Goal: Check status: Check status

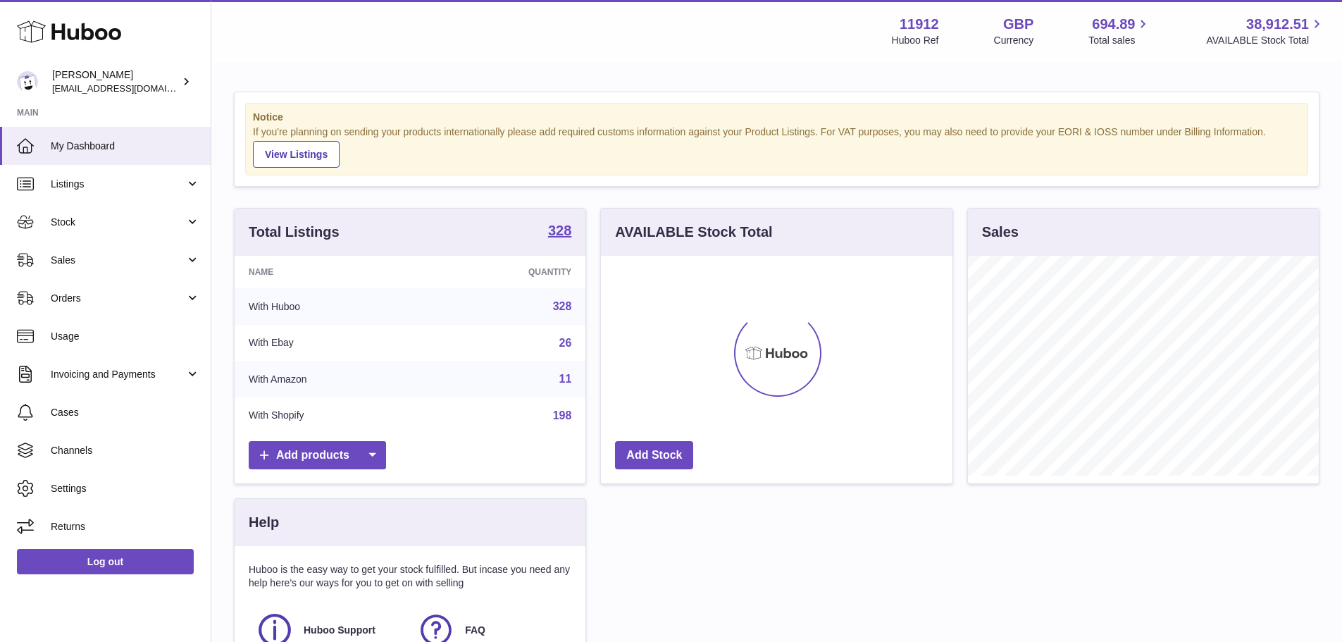
scroll to position [220, 351]
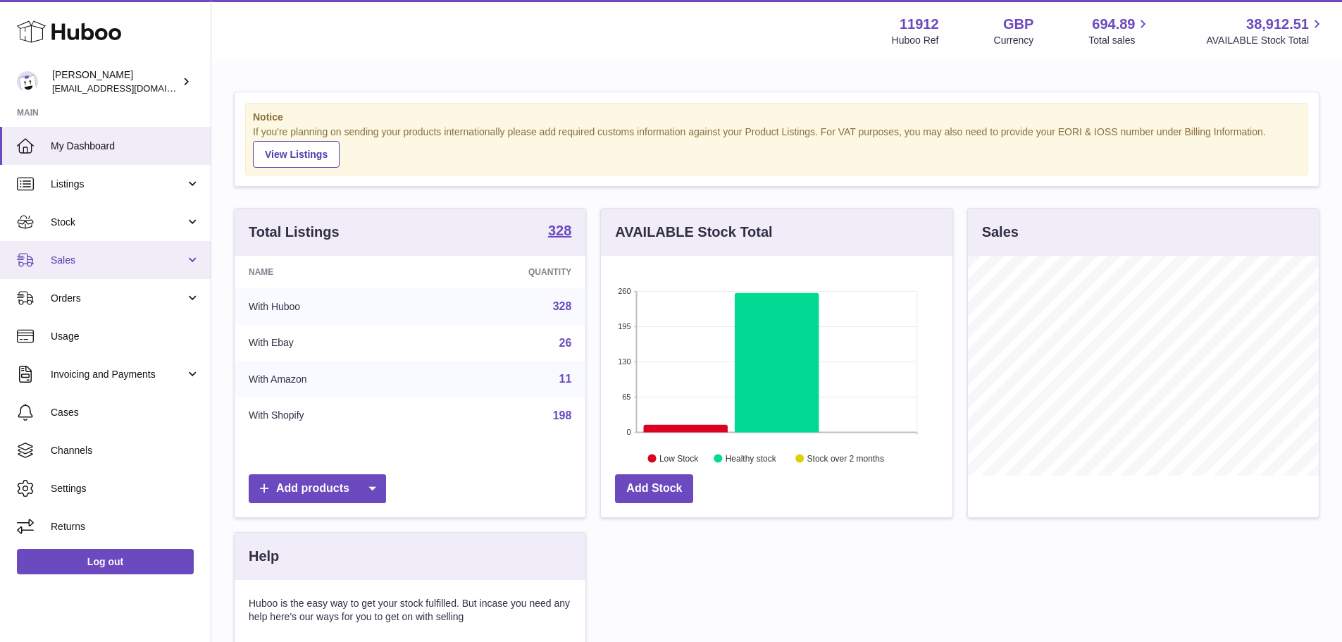
click at [139, 254] on span "Sales" at bounding box center [118, 260] width 135 height 13
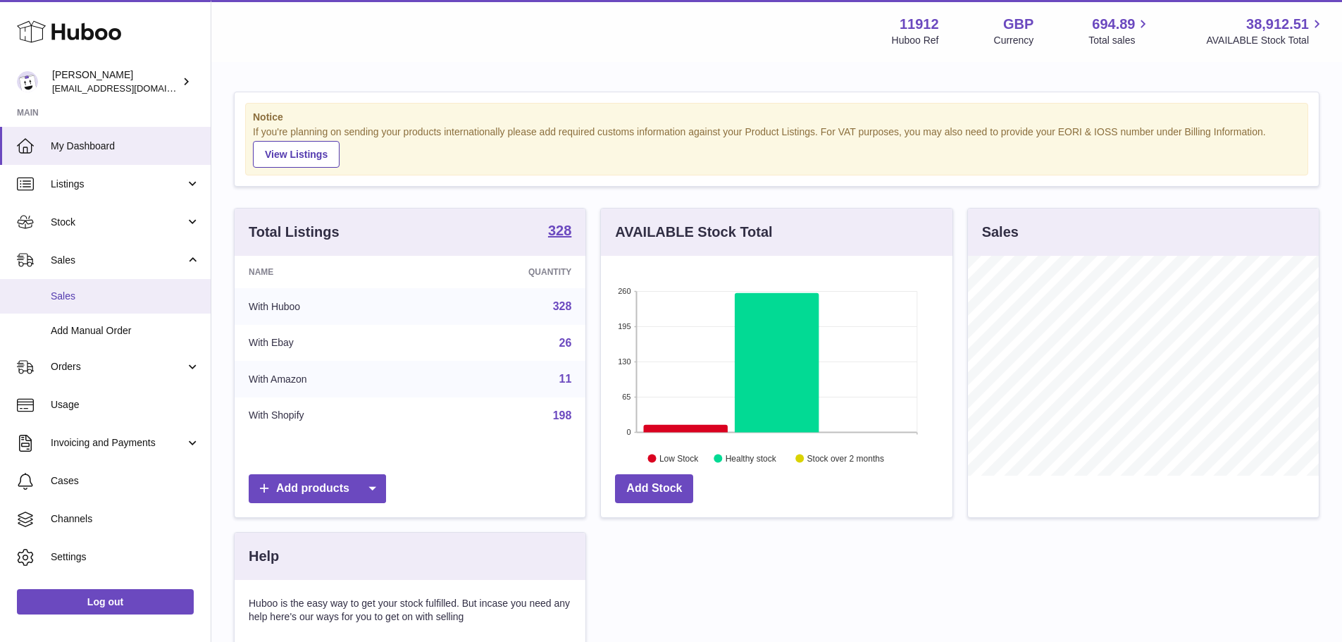
click at [123, 289] on span "Sales" at bounding box center [125, 295] width 149 height 13
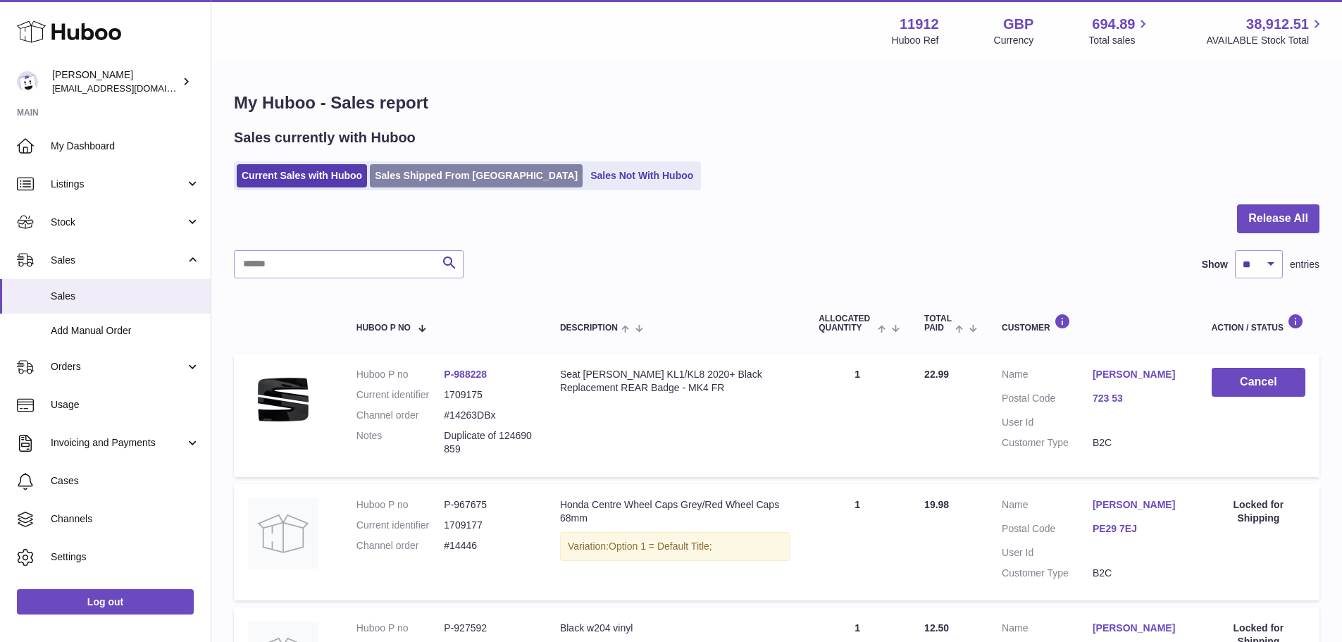
click at [457, 173] on link "Sales Shipped From [GEOGRAPHIC_DATA]" at bounding box center [476, 175] width 213 height 23
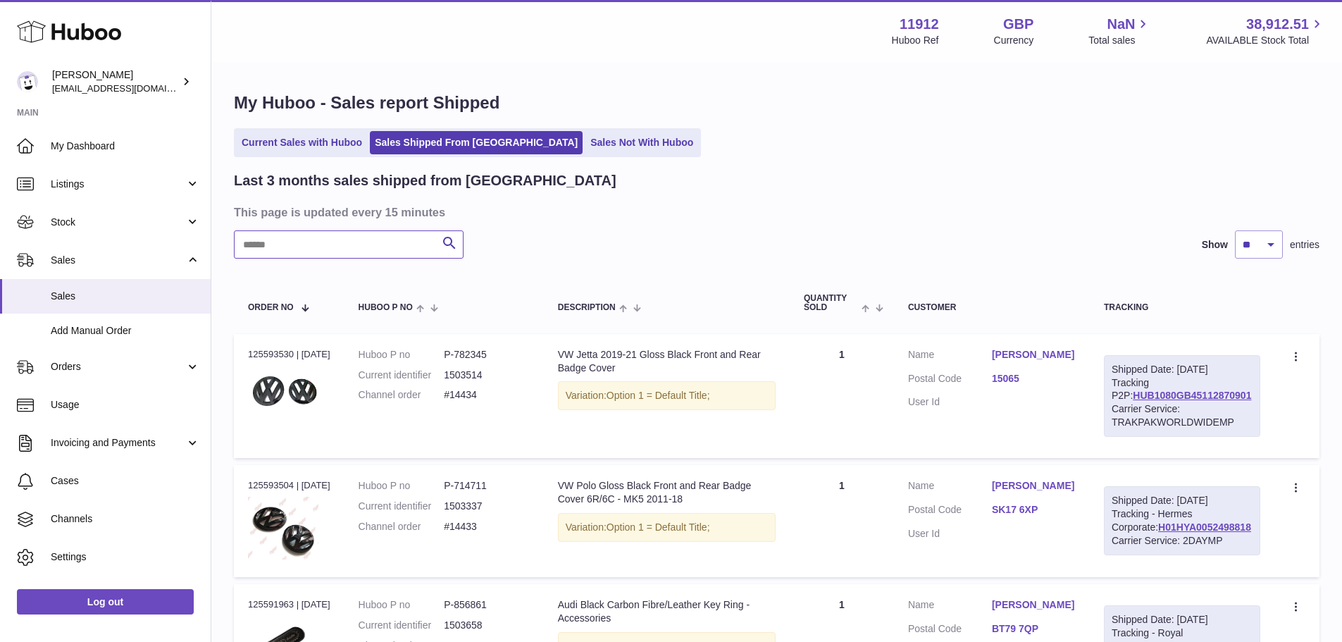
click at [401, 256] on input "text" at bounding box center [349, 244] width 230 height 28
paste input "*********"
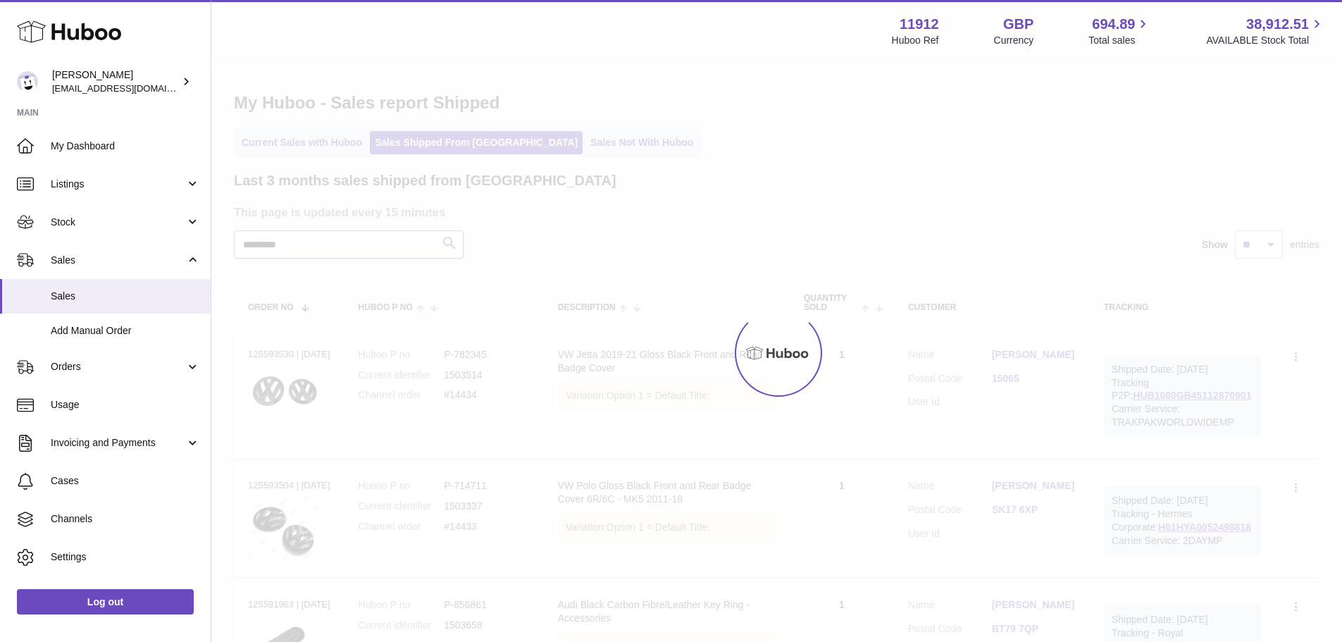
type input "*********"
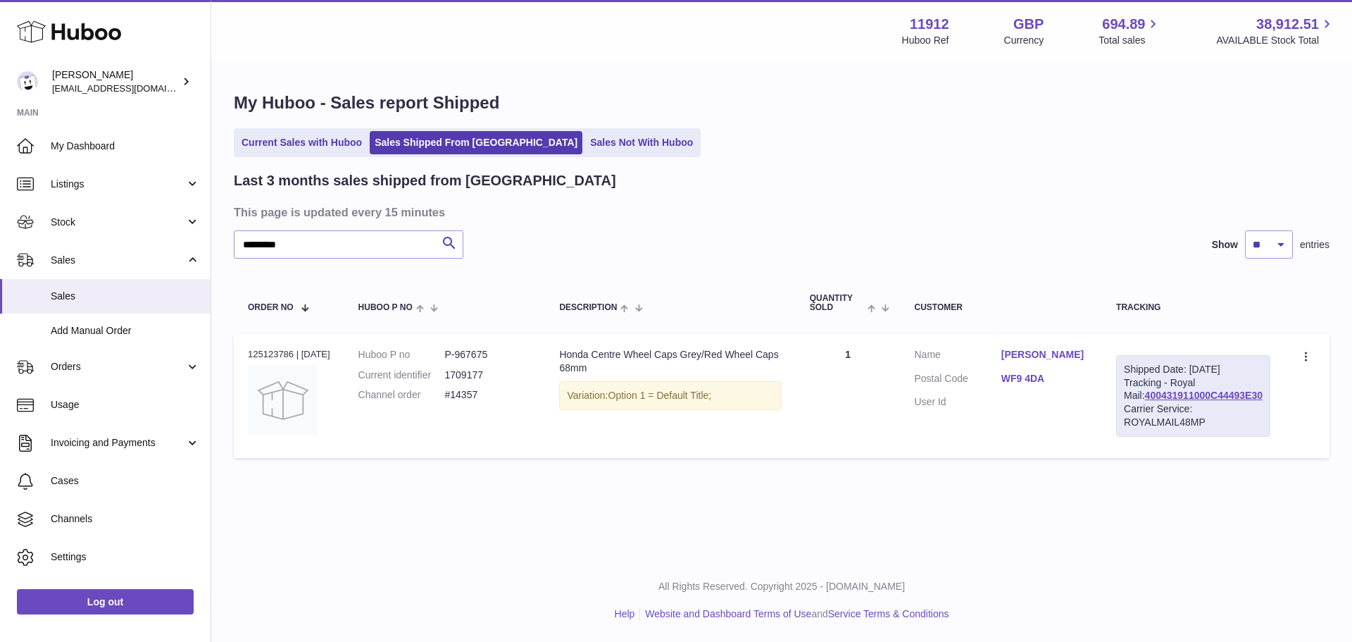
click at [1034, 354] on link "Chase Kelsall" at bounding box center [1045, 354] width 87 height 13
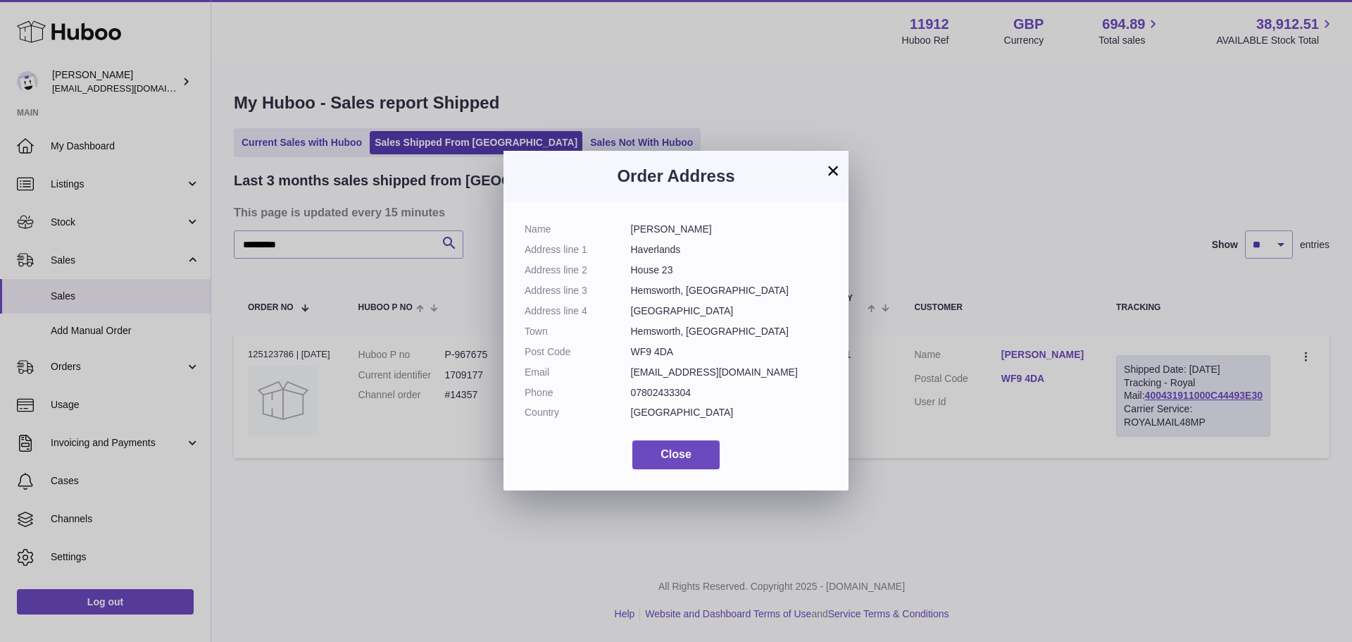
drag, startPoint x: 632, startPoint y: 227, endPoint x: 737, endPoint y: 346, distance: 157.7
click at [737, 346] on dl "Name Chase Kelsall Address line 1 Haverlands Address line 2 House 23 Address li…" at bounding box center [676, 325] width 303 height 204
copy dl "Chase Kelsall Address line 1 Haverlands Address line 2 House 23 Address line 3 …"
click at [696, 440] on button "Close" at bounding box center [675, 454] width 87 height 29
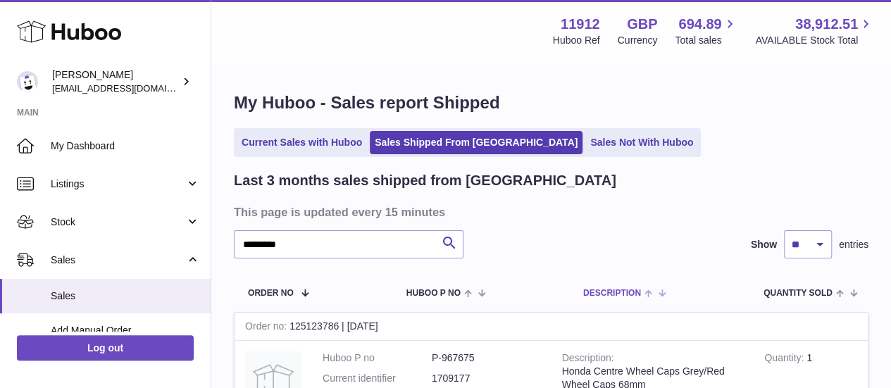
click at [616, 275] on th "Description" at bounding box center [623, 292] width 108 height 39
click at [640, 212] on h3 "This page is updated every 15 minutes" at bounding box center [549, 211] width 631 height 15
click at [680, 180] on div "Last 3 months sales shipped from Huboo" at bounding box center [551, 180] width 635 height 19
